Goal: Task Accomplishment & Management: Use online tool/utility

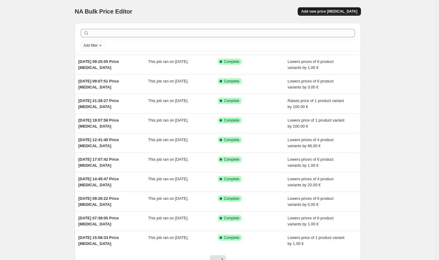
click at [352, 12] on span "Add new price [MEDICAL_DATA]" at bounding box center [329, 11] width 56 height 5
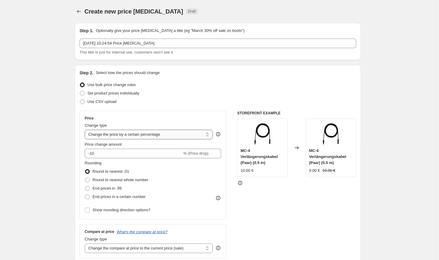
click at [171, 133] on select "Change the price to a certain amount Change the price by a certain amount Chang…" at bounding box center [149, 135] width 128 height 10
select select "to"
click at [86, 130] on select "Change the price to a certain amount Change the price by a certain amount Chang…" at bounding box center [149, 135] width 128 height 10
type input "80.00"
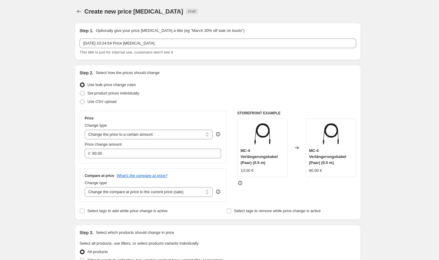
click at [160, 140] on div "Price Change type Change the price to a certain amount Change the price by a ce…" at bounding box center [153, 137] width 136 height 42
drag, startPoint x: 158, startPoint y: 133, endPoint x: 156, endPoint y: 137, distance: 4.3
click at [158, 133] on select "Change the price to a certain amount Change the price by a certain amount Chang…" at bounding box center [149, 135] width 128 height 10
select select "by"
click at [86, 130] on select "Change the price to a certain amount Change the price by a certain amount Chang…" at bounding box center [149, 135] width 128 height 10
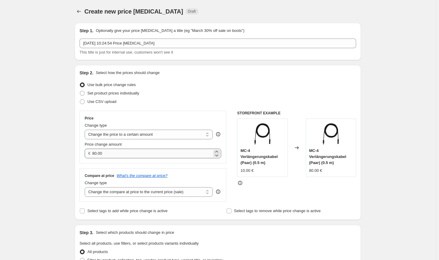
type input "-10.00"
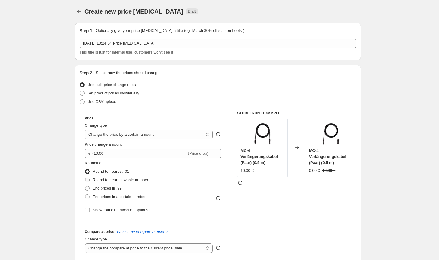
click at [111, 178] on span "Round to nearest whole number" at bounding box center [120, 180] width 56 height 5
click at [85, 178] on input "Round to nearest whole number" at bounding box center [85, 178] width 0 height 0
radio input "true"
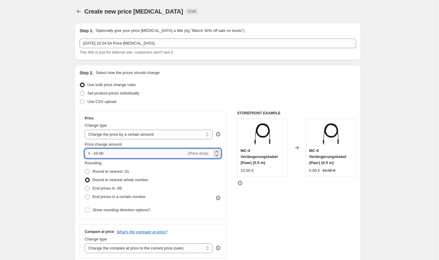
drag, startPoint x: 112, startPoint y: 154, endPoint x: 98, endPoint y: 152, distance: 13.7
click at [98, 152] on input "-10.00" at bounding box center [139, 154] width 94 height 10
type input "-100.00"
click at [239, 216] on div "STOREFRONT EXAMPLE MC-4 Verlängerungskabel (Paar) (0.5 m) 10.00 € Changed to MC…" at bounding box center [296, 185] width 119 height 148
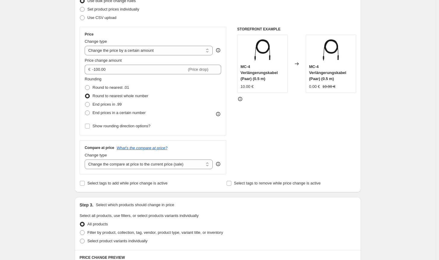
scroll to position [90, 0]
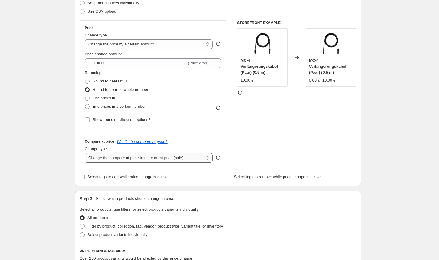
click at [184, 159] on select "Change the compare at price to the current price (sale) Change the compare at p…" at bounding box center [149, 158] width 128 height 10
select select "no_change"
click at [86, 153] on select "Change the compare at price to the current price (sale) Change the compare at p…" at bounding box center [149, 158] width 128 height 10
click at [155, 229] on span "Filter by product, collection, tag, vendor, product type, variant title, or inv…" at bounding box center [155, 226] width 136 height 5
click at [80, 224] on input "Filter by product, collection, tag, vendor, product type, variant title, or inv…" at bounding box center [80, 224] width 0 height 0
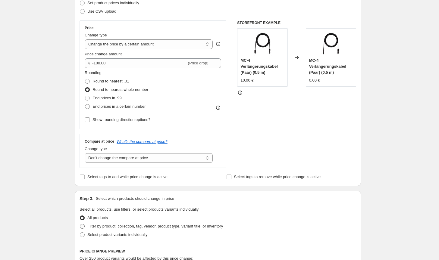
radio input "true"
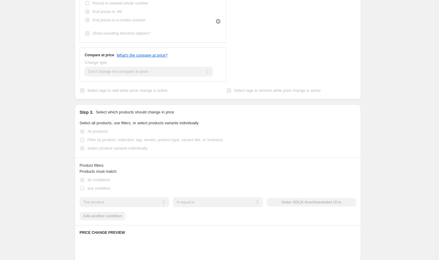
scroll to position [181, 0]
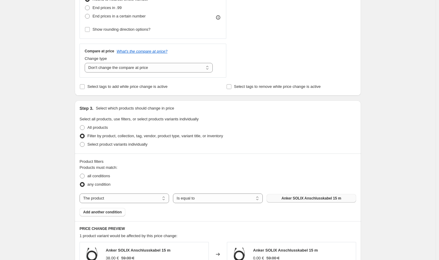
click at [283, 201] on button "Anker SOLIX Anschlusskabel 15 m" at bounding box center [311, 198] width 89 height 8
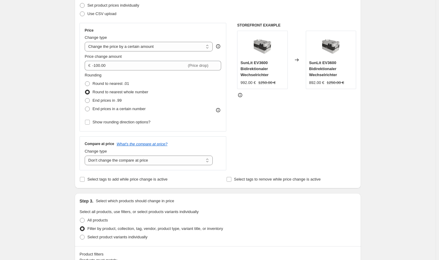
scroll to position [0, 0]
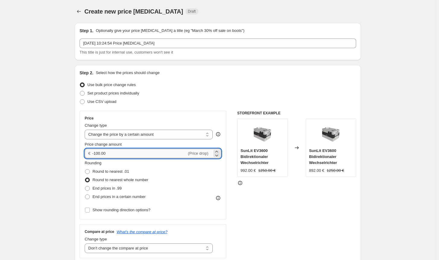
drag, startPoint x: 99, startPoint y: 154, endPoint x: 96, endPoint y: 152, distance: 3.4
click at [96, 152] on input "-100.00" at bounding box center [139, 154] width 94 height 10
type input "-93.00"
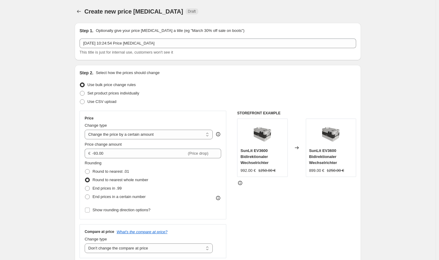
click at [286, 202] on div "STOREFRONT EXAMPLE SunLit EV3600 Bidirektionaler Wechselrichter 992.00 € 1250.0…" at bounding box center [296, 185] width 119 height 148
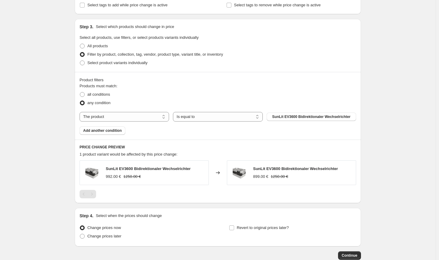
scroll to position [299, 0]
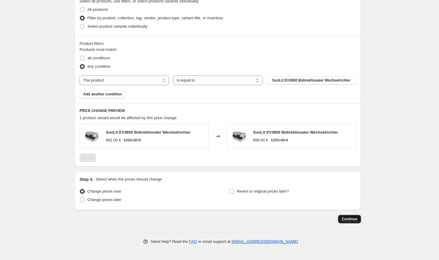
click at [346, 217] on span "Continue" at bounding box center [350, 219] width 16 height 5
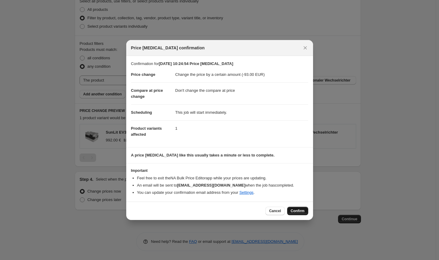
click at [296, 211] on span "Confirm" at bounding box center [298, 211] width 14 height 5
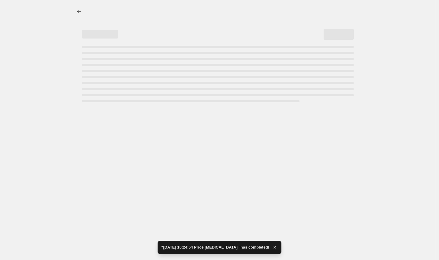
select select "by"
select select "no_change"
